Goal: Transaction & Acquisition: Book appointment/travel/reservation

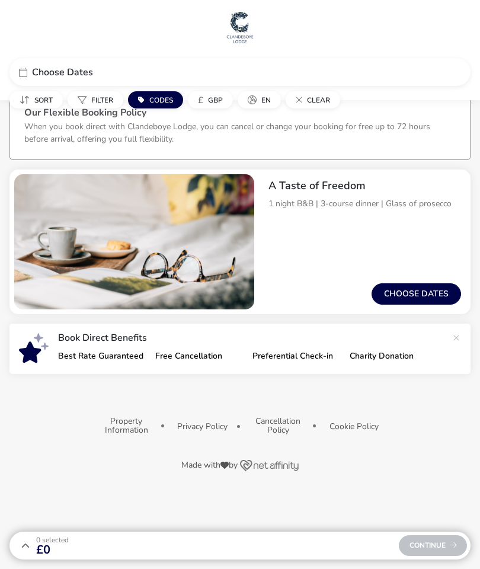
click at [419, 292] on button "Choose dates" at bounding box center [417, 293] width 90 height 21
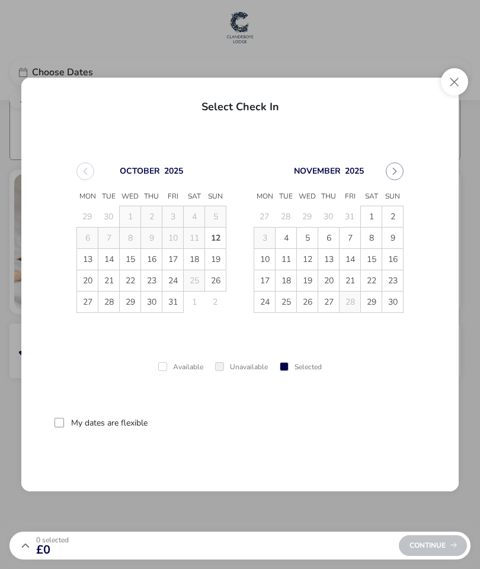
click at [151, 305] on span "30" at bounding box center [151, 302] width 21 height 21
click at [405, 422] on button "reset" at bounding box center [400, 423] width 51 height 28
click at [151, 301] on span "30" at bounding box center [151, 302] width 21 height 21
click at [59, 418] on div at bounding box center [59, 422] width 9 height 9
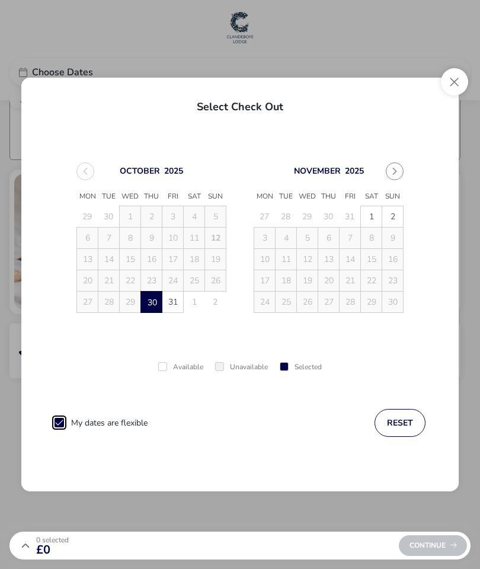
scroll to position [7, 6]
click at [444, 547] on span "Continue" at bounding box center [433, 546] width 47 height 8
click at [462, 82] on button "Close" at bounding box center [454, 81] width 27 height 27
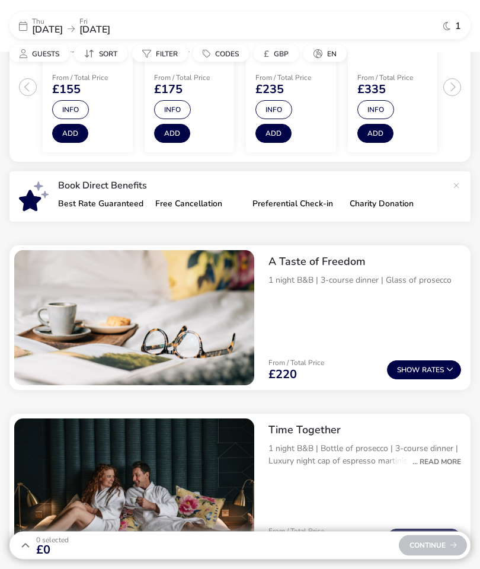
scroll to position [341, 0]
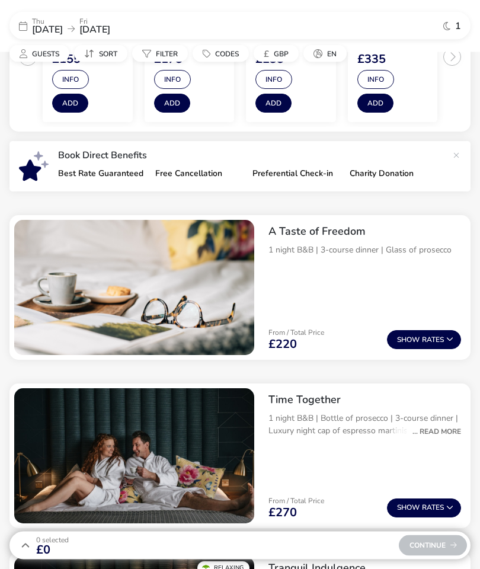
click at [442, 427] on div "... Read More" at bounding box center [434, 432] width 55 height 11
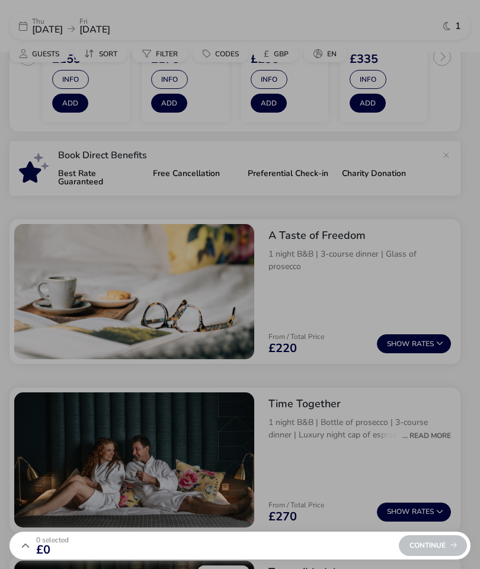
click at [457, 488] on div "Time Together Details Features T&C 1 night B&B | Bottle of prosecco | 3-course …" at bounding box center [240, 284] width 480 height 569
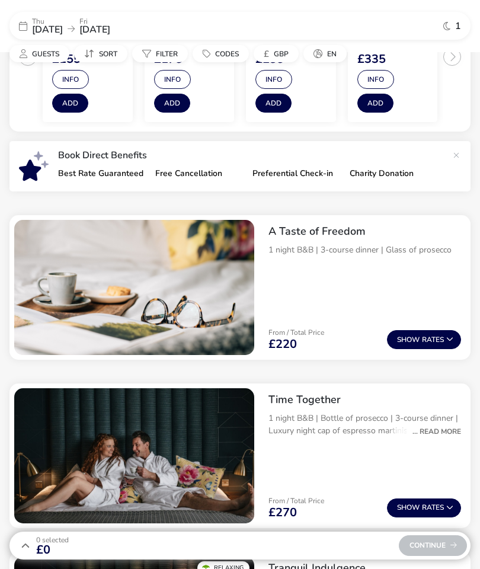
click at [430, 340] on button "Show Rates" at bounding box center [424, 339] width 74 height 19
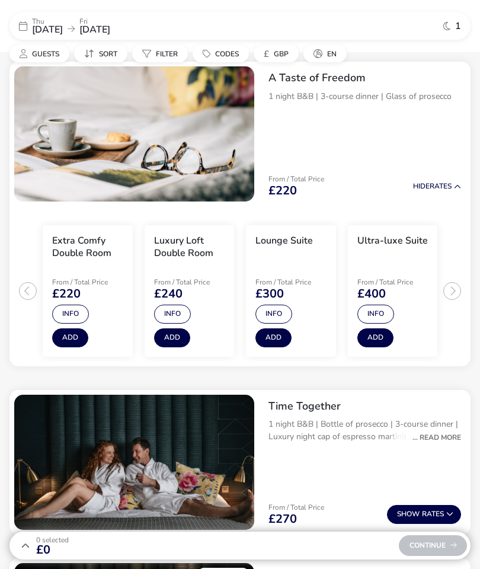
scroll to position [497, 0]
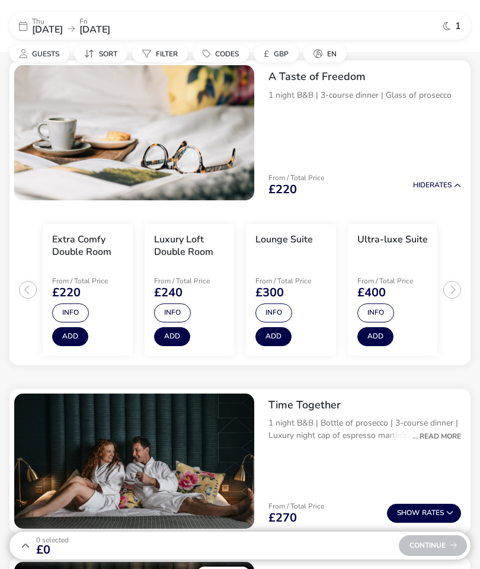
click at [178, 332] on button "Add" at bounding box center [172, 336] width 36 height 19
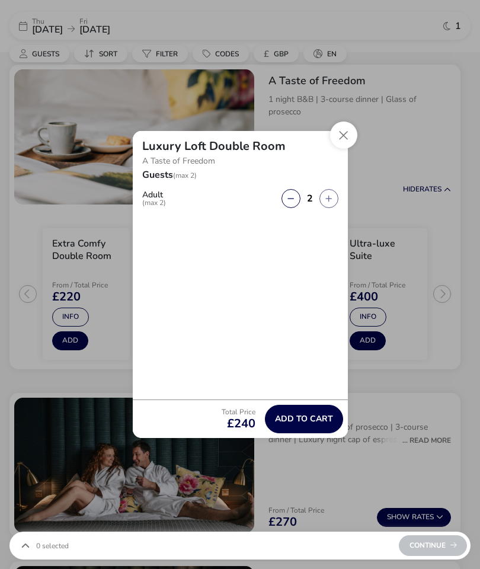
click at [314, 423] on span "Add to cart" at bounding box center [304, 418] width 58 height 9
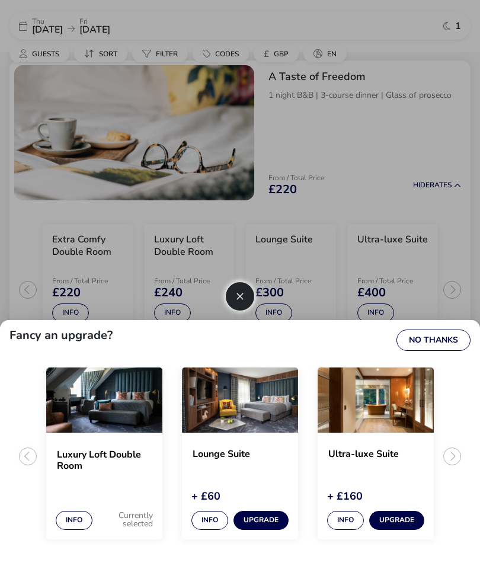
click at [106, 433] on img "1 / 3" at bounding box center [104, 400] width 116 height 65
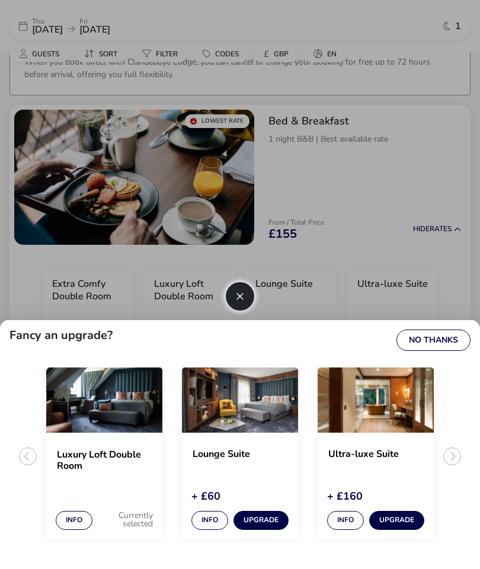
scroll to position [63, 0]
